Goal: Information Seeking & Learning: Learn about a topic

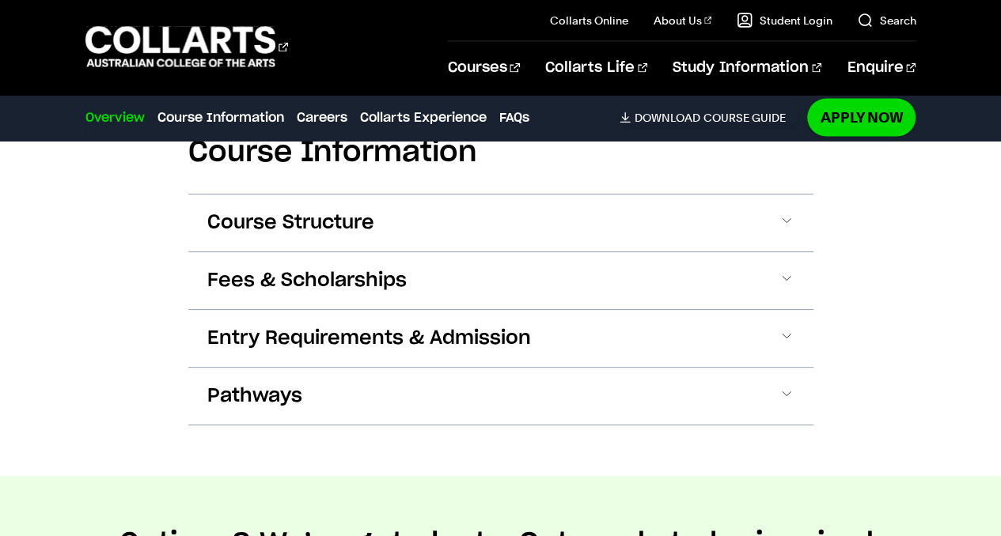
scroll to position [1575, 0]
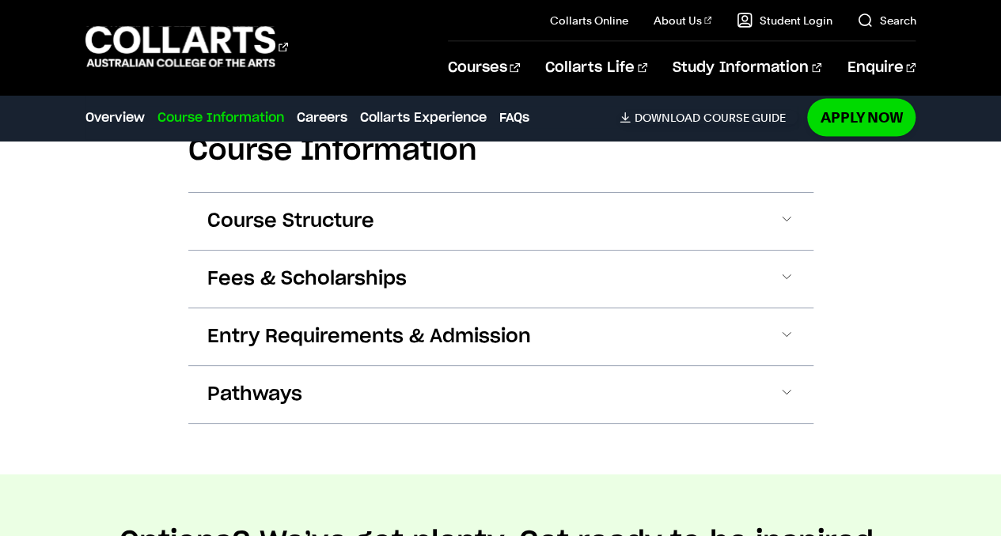
click at [408, 215] on button "Course Structure" at bounding box center [500, 221] width 625 height 57
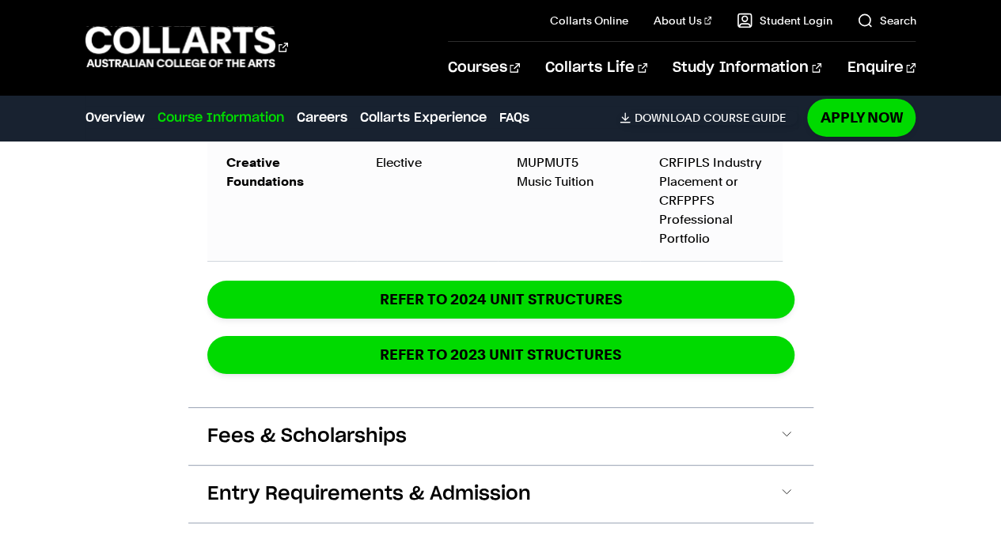
scroll to position [2655, 0]
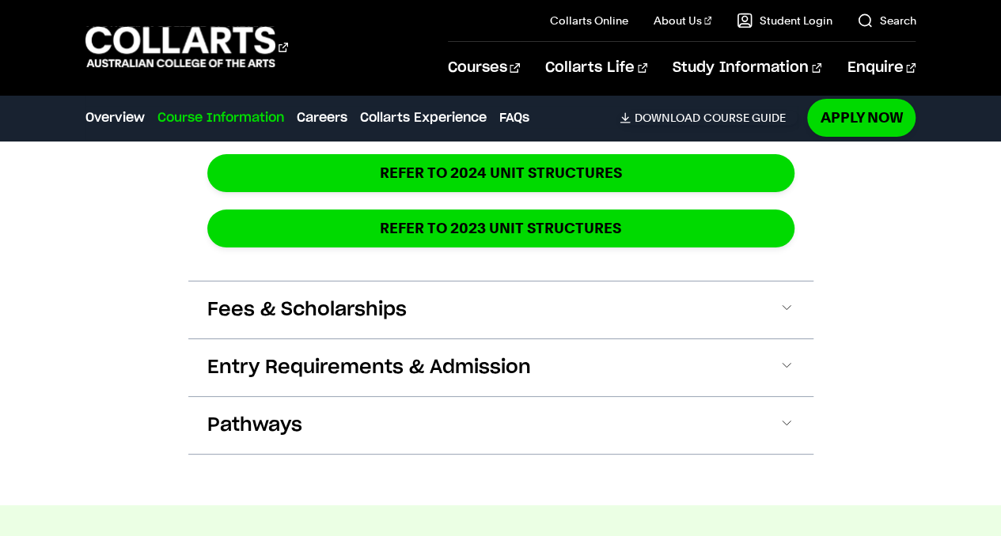
click at [279, 308] on span "Fees & Scholarships" at bounding box center [306, 309] width 199 height 25
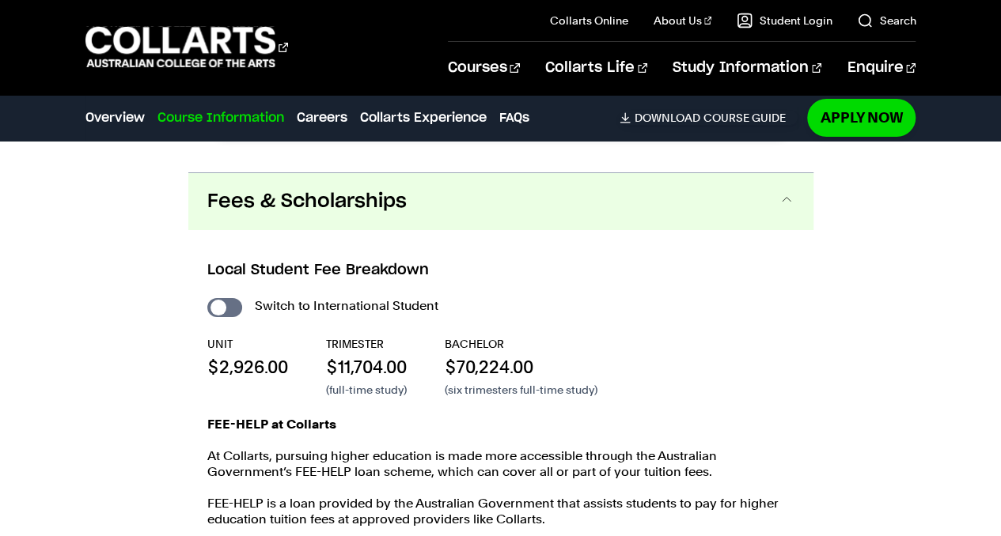
scroll to position [2917, 0]
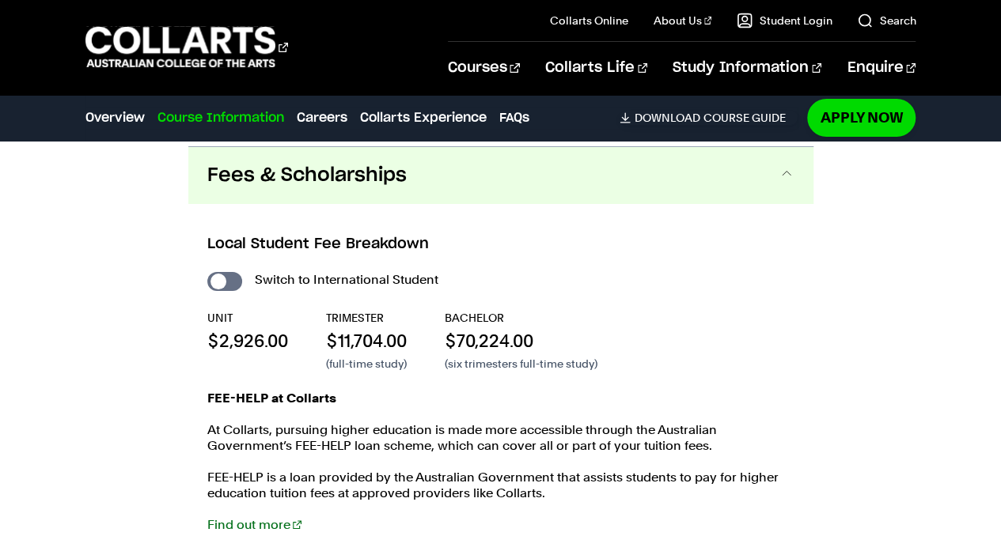
click at [231, 276] on input "International Student" at bounding box center [224, 281] width 35 height 19
checkbox input "true"
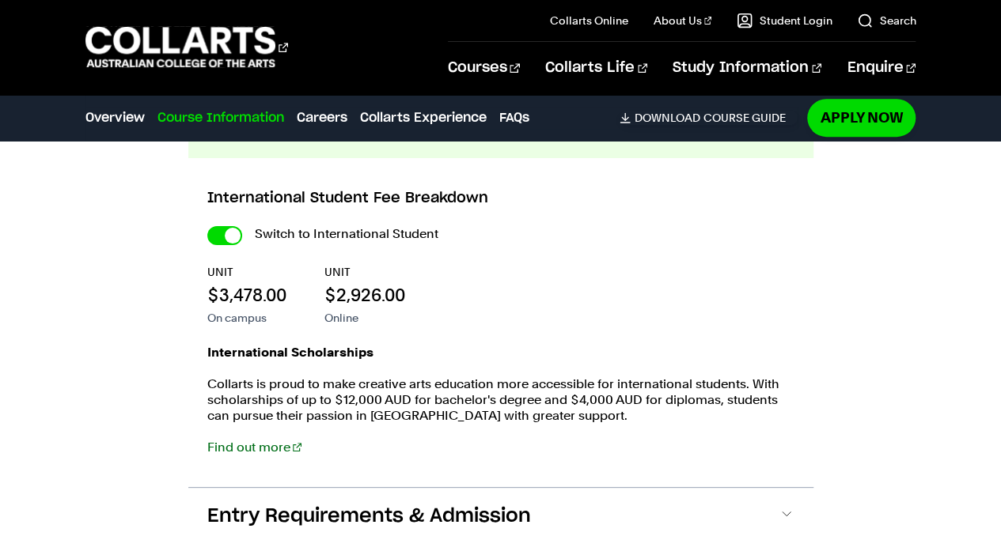
scroll to position [3347, 0]
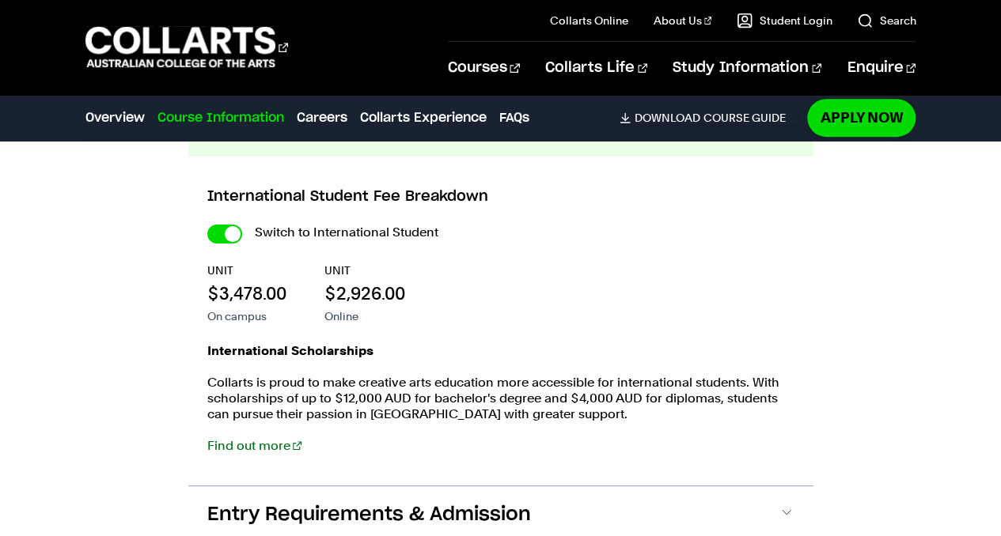
click at [221, 244] on input "International Student" at bounding box center [224, 234] width 35 height 19
checkbox input "false"
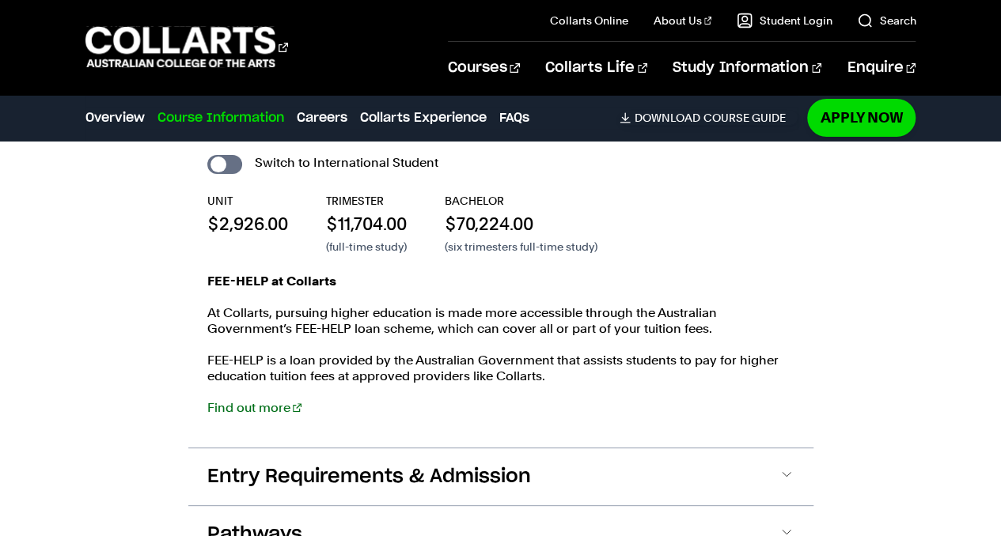
scroll to position [3036, 0]
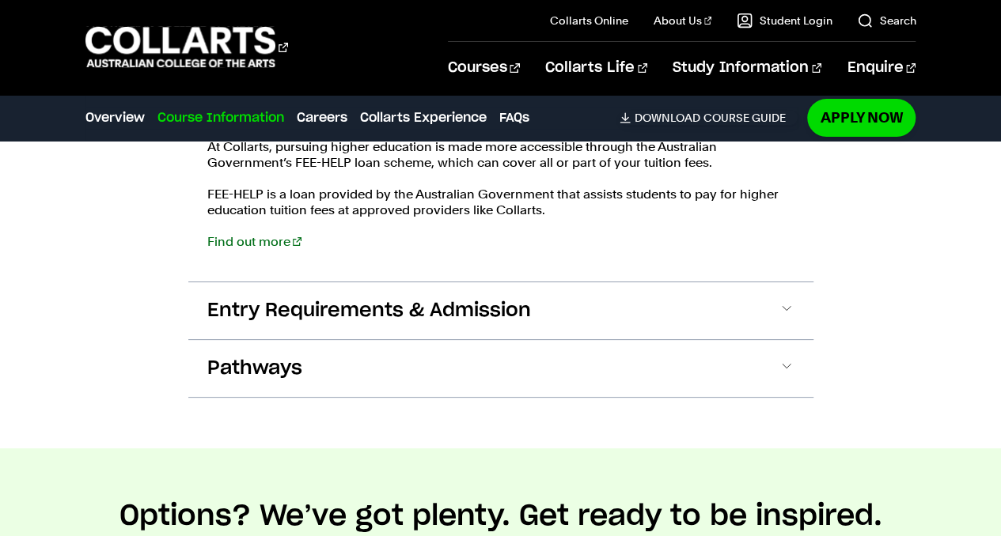
click at [786, 317] on button "Entry Requirements & Admission" at bounding box center [500, 310] width 625 height 57
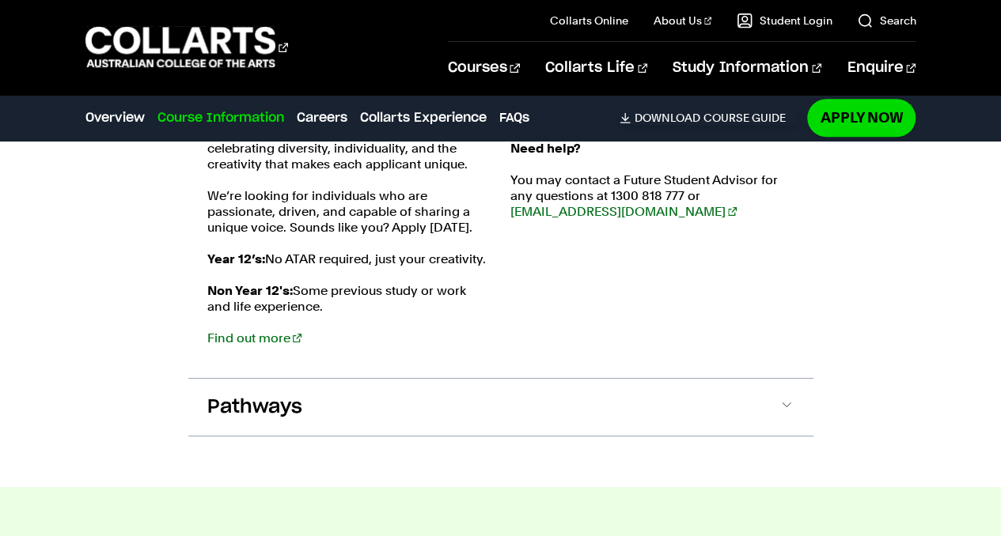
scroll to position [3496, 0]
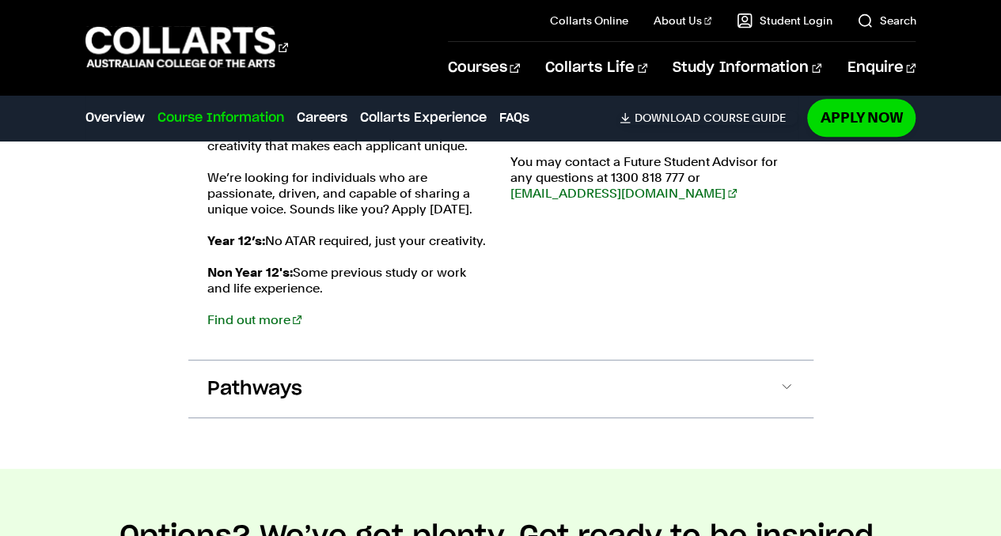
click at [715, 410] on button "Pathways" at bounding box center [500, 389] width 625 height 57
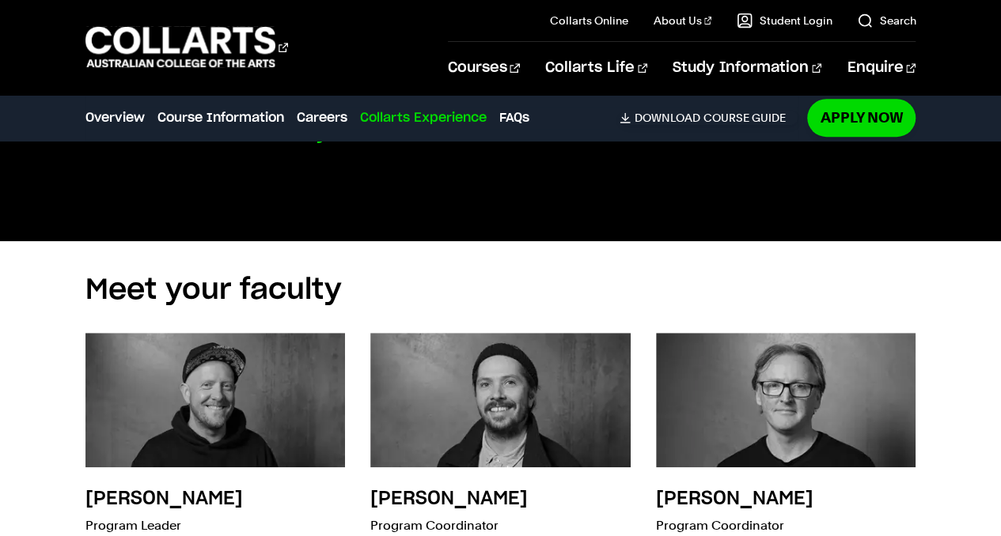
scroll to position [6302, 0]
